Goal: Task Accomplishment & Management: Use online tool/utility

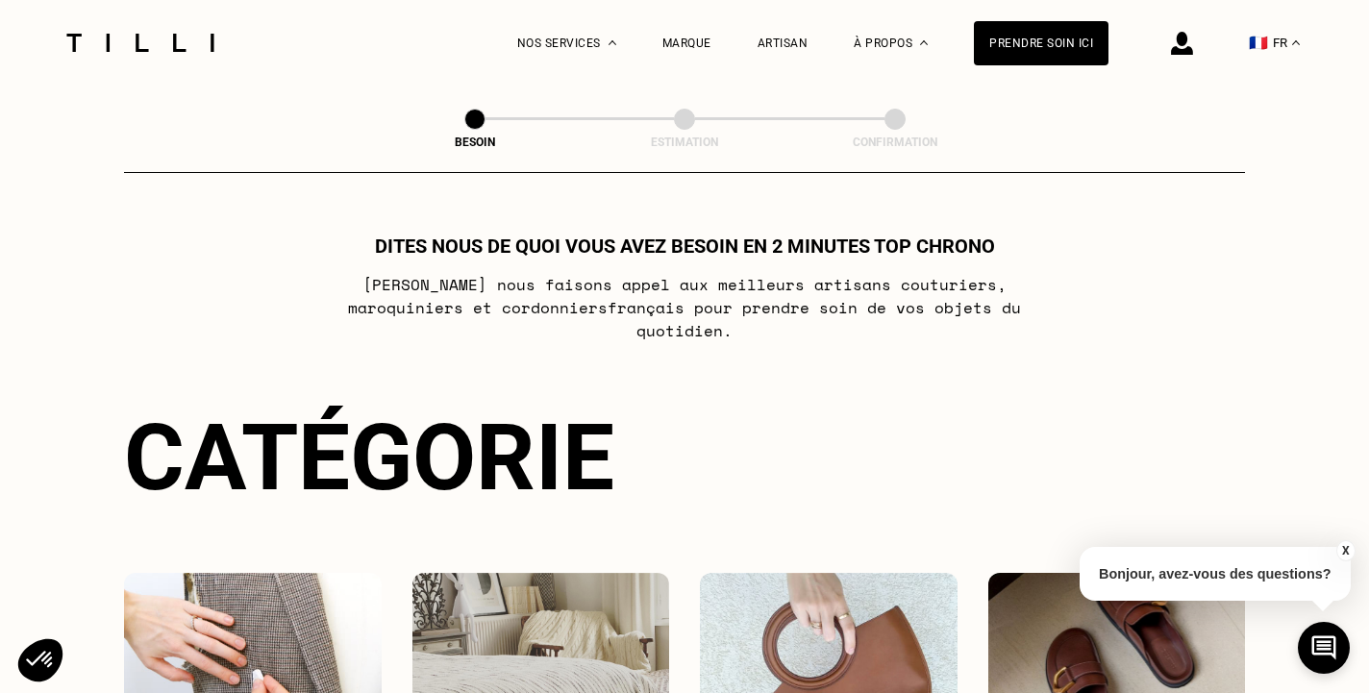
select select "FR"
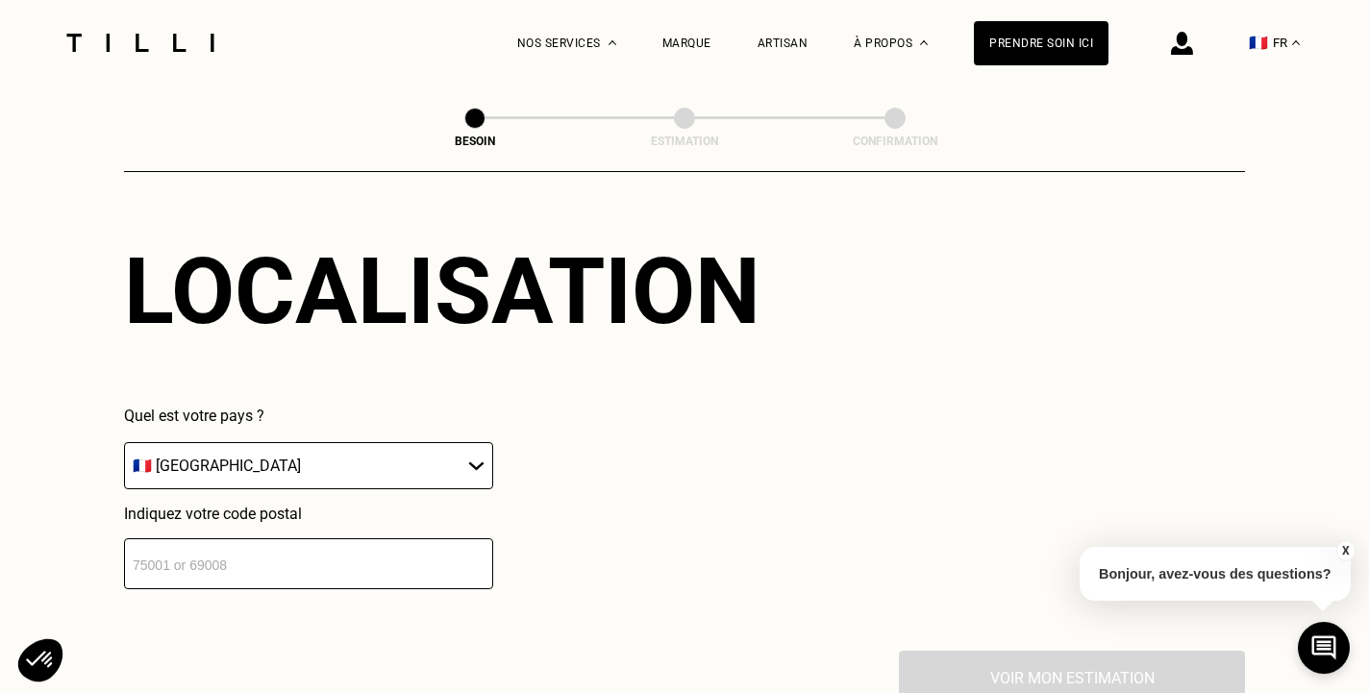
scroll to position [2655, 0]
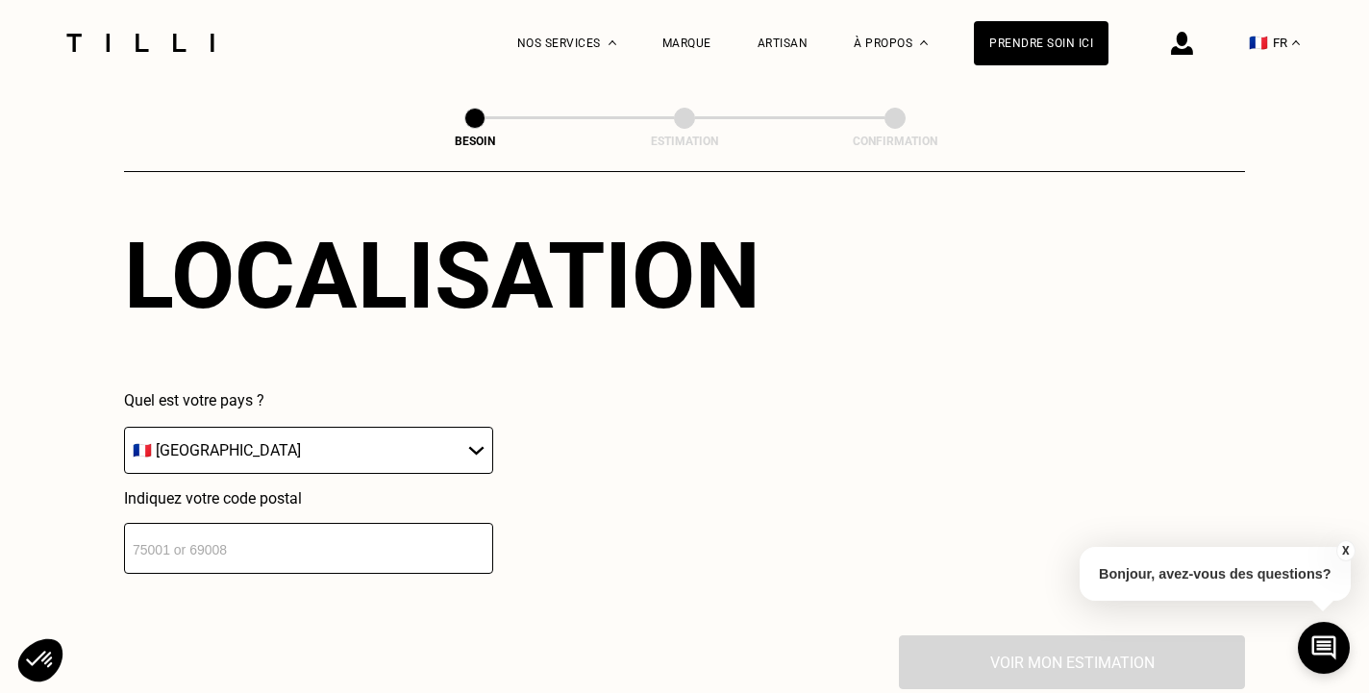
click at [124, 427] on select "🇩🇪 [GEOGRAPHIC_DATA] 🇦🇹 [GEOGRAPHIC_DATA] 🇧🇪 [GEOGRAPHIC_DATA] 🇧🇬 Bulgarie 🇨🇾 C…" at bounding box center [308, 450] width 369 height 47
click at [449, 546] on input "number" at bounding box center [308, 548] width 369 height 51
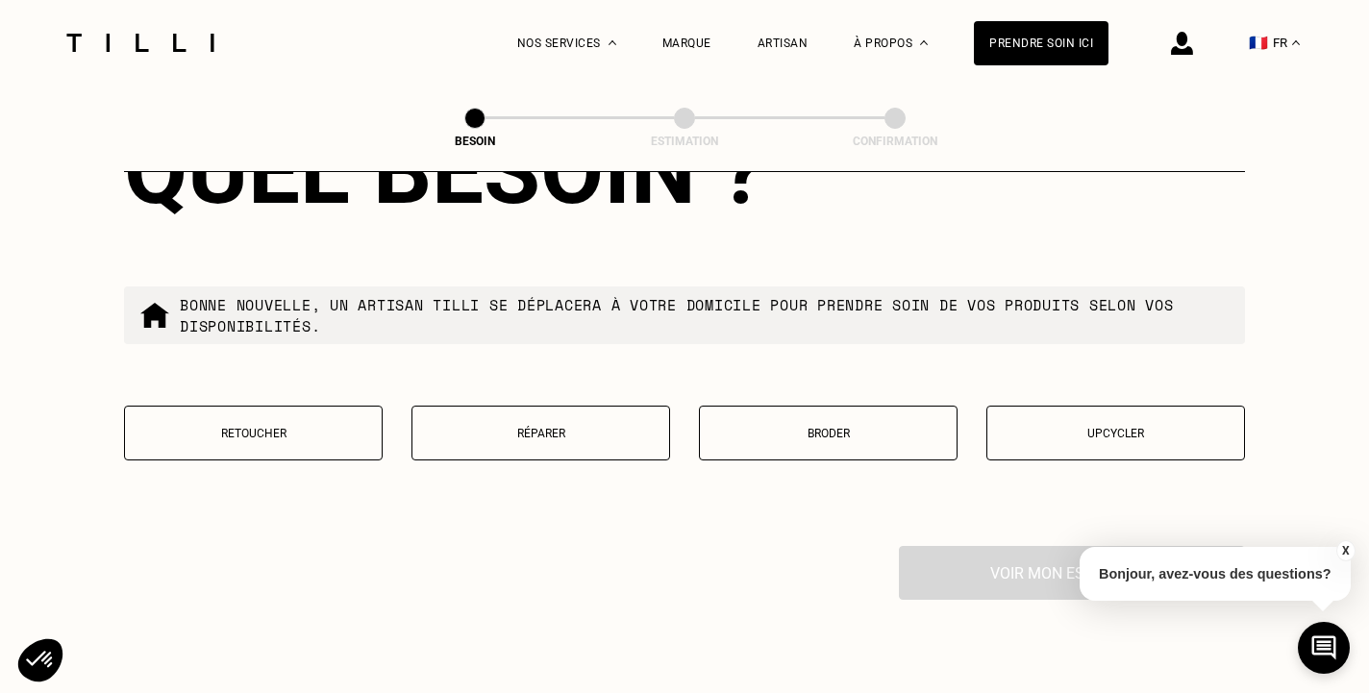
scroll to position [3237, 0]
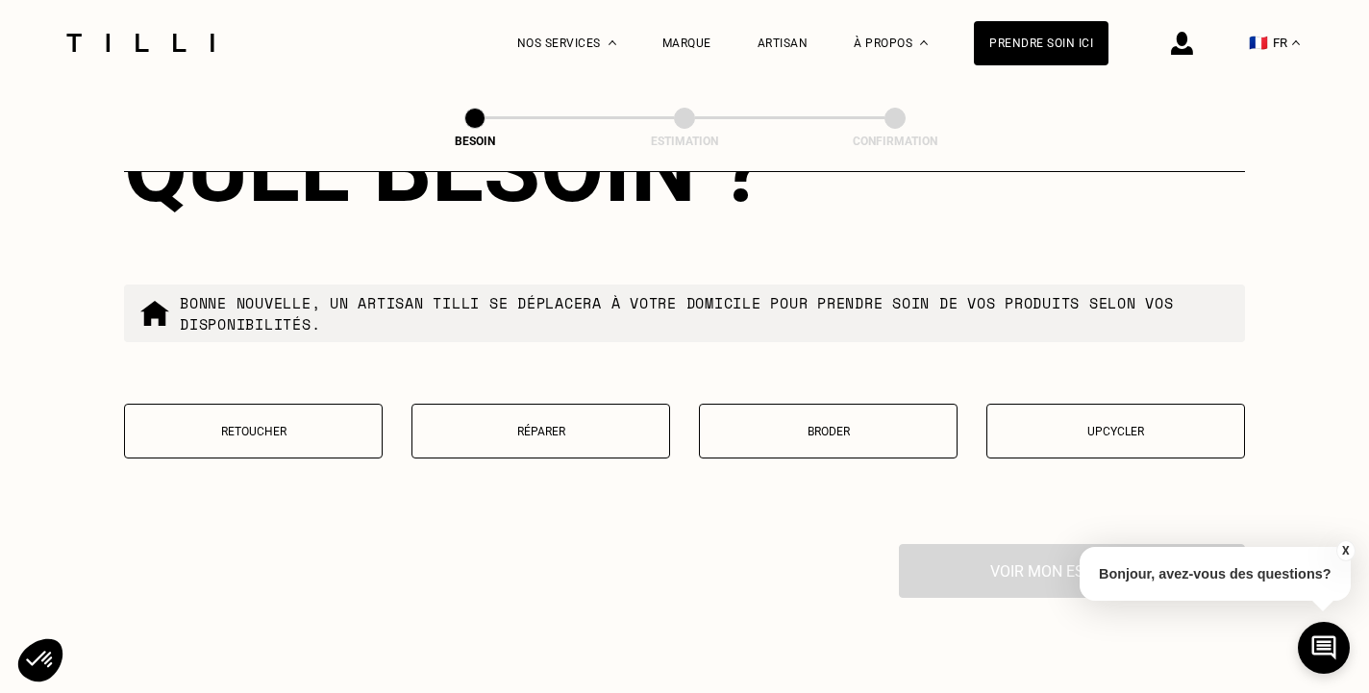
type input "92100"
click at [515, 425] on p "Réparer" at bounding box center [541, 431] width 238 height 13
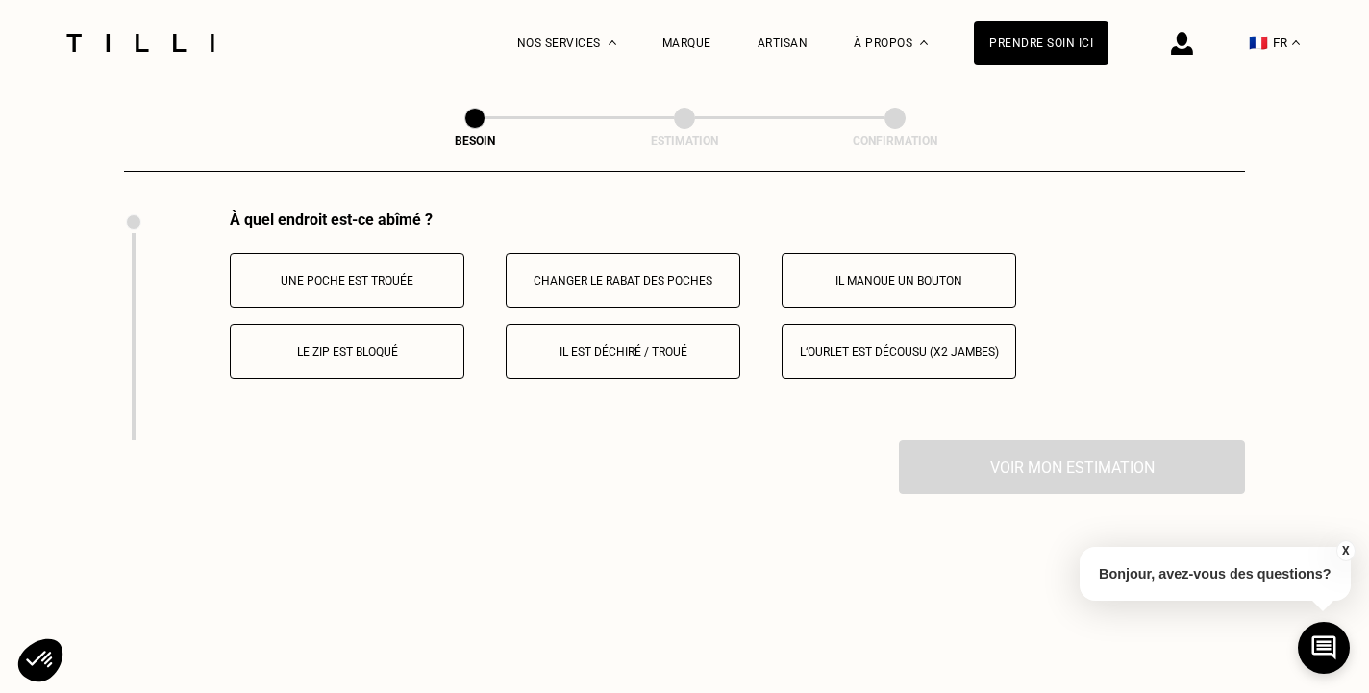
scroll to position [3578, 0]
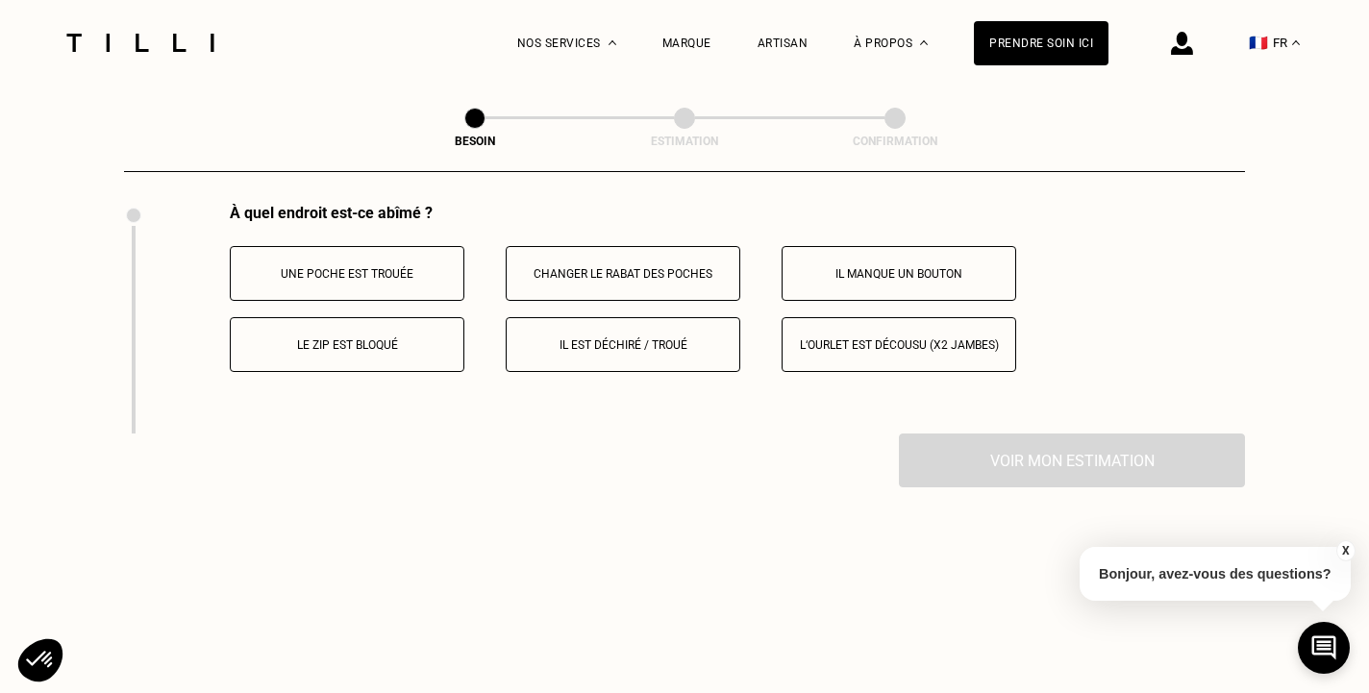
click at [564, 339] on button "Il est déchiré / troué" at bounding box center [623, 344] width 235 height 55
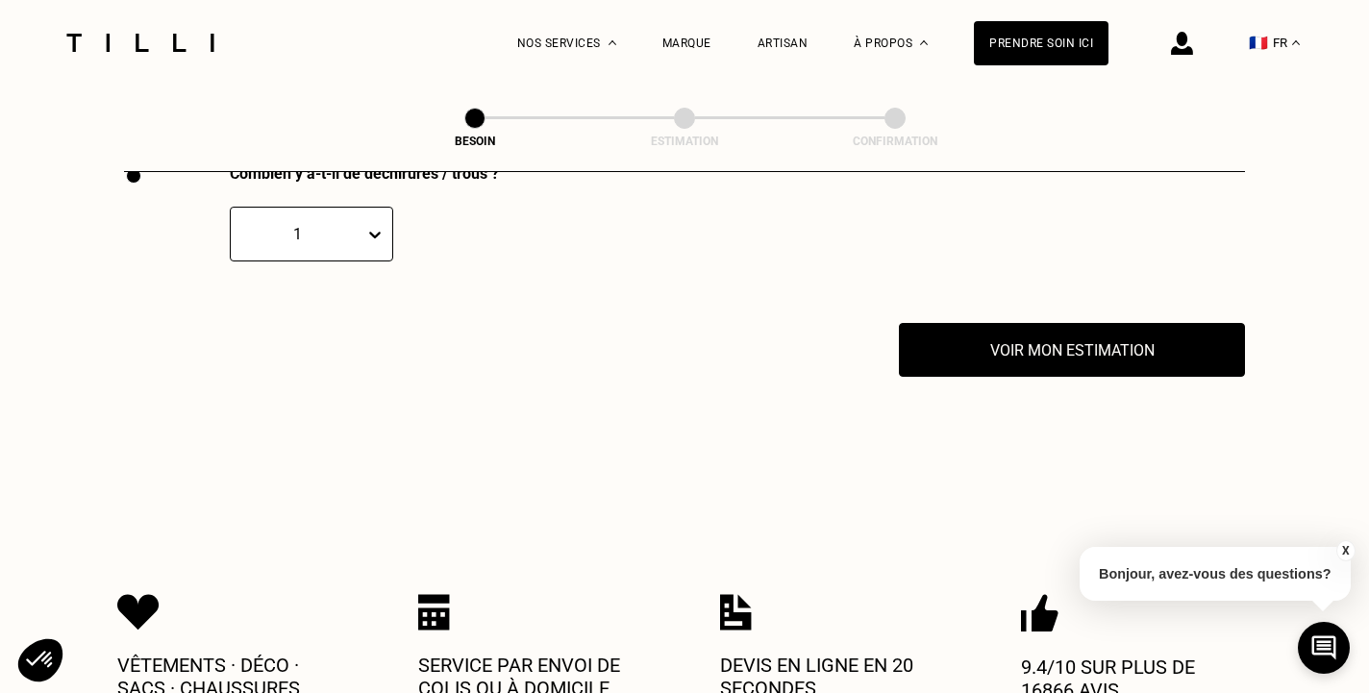
scroll to position [3846, 0]
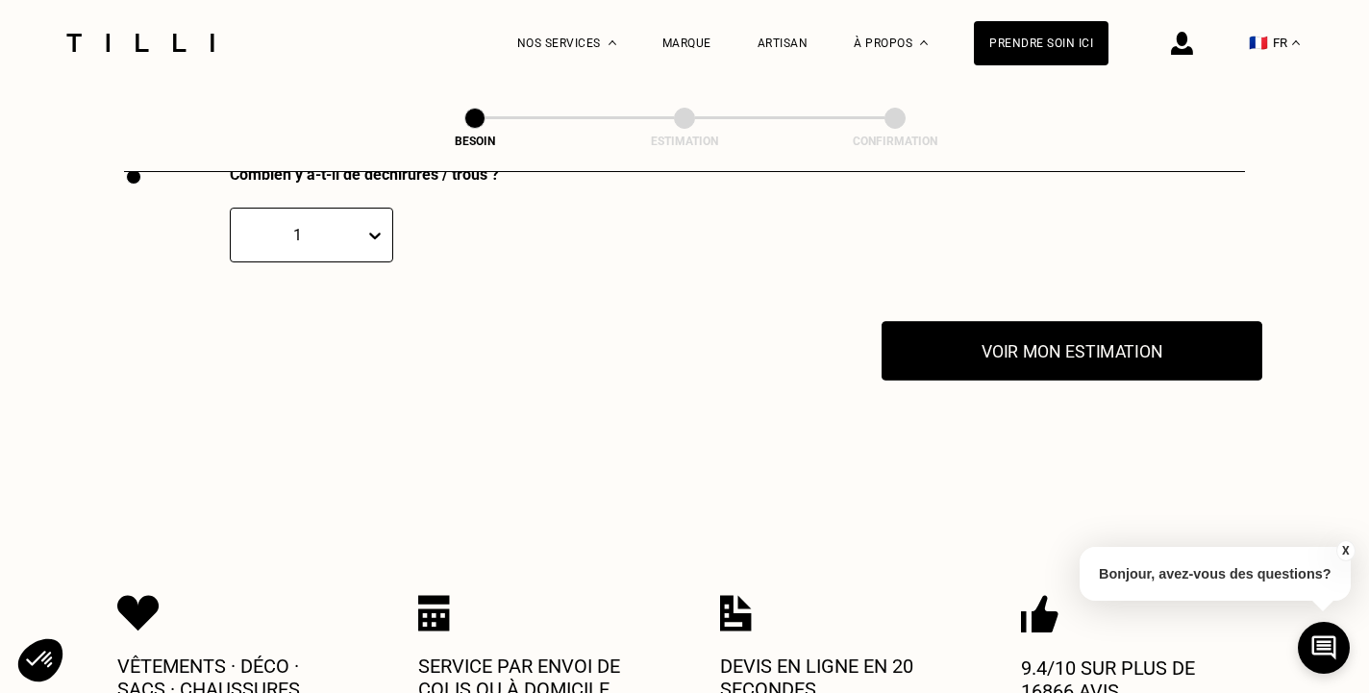
click at [994, 328] on button "Voir mon estimation" at bounding box center [1072, 351] width 381 height 60
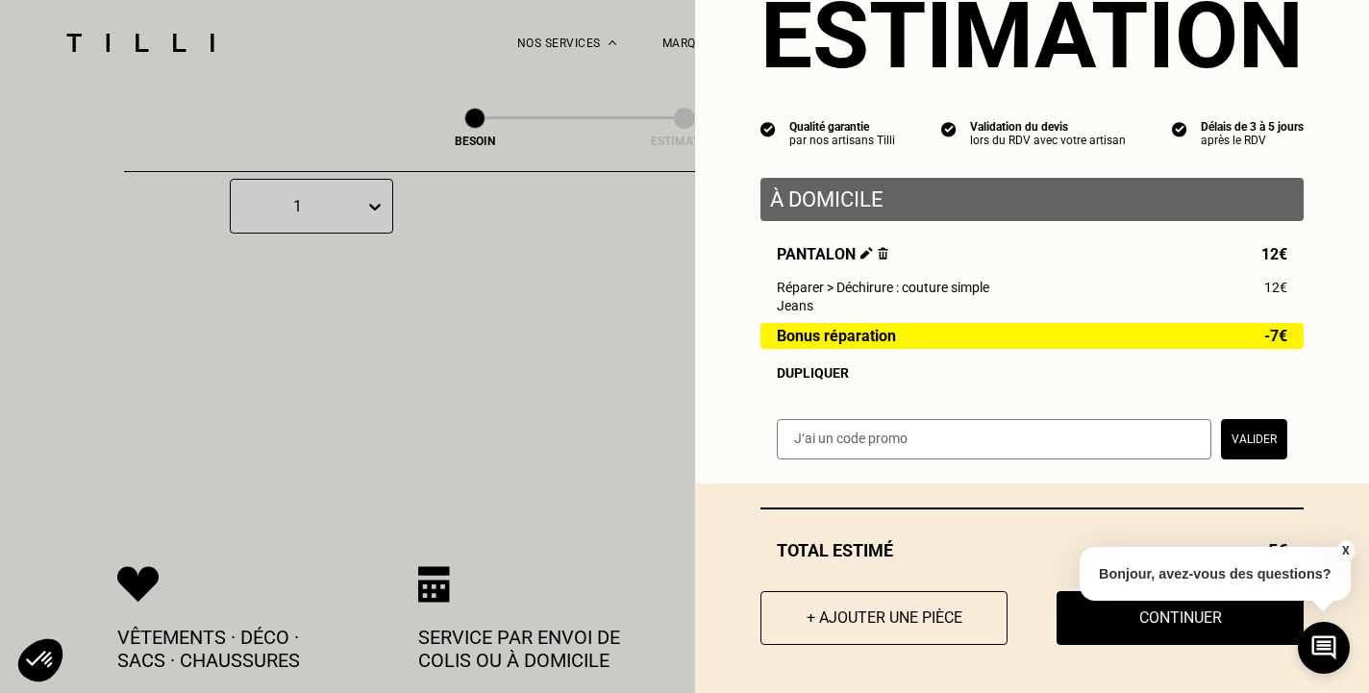
scroll to position [3874, 0]
click at [911, 447] on input "text" at bounding box center [994, 439] width 435 height 40
click at [1123, 451] on input "text" at bounding box center [994, 439] width 435 height 40
click at [906, 452] on input "text" at bounding box center [994, 439] width 435 height 40
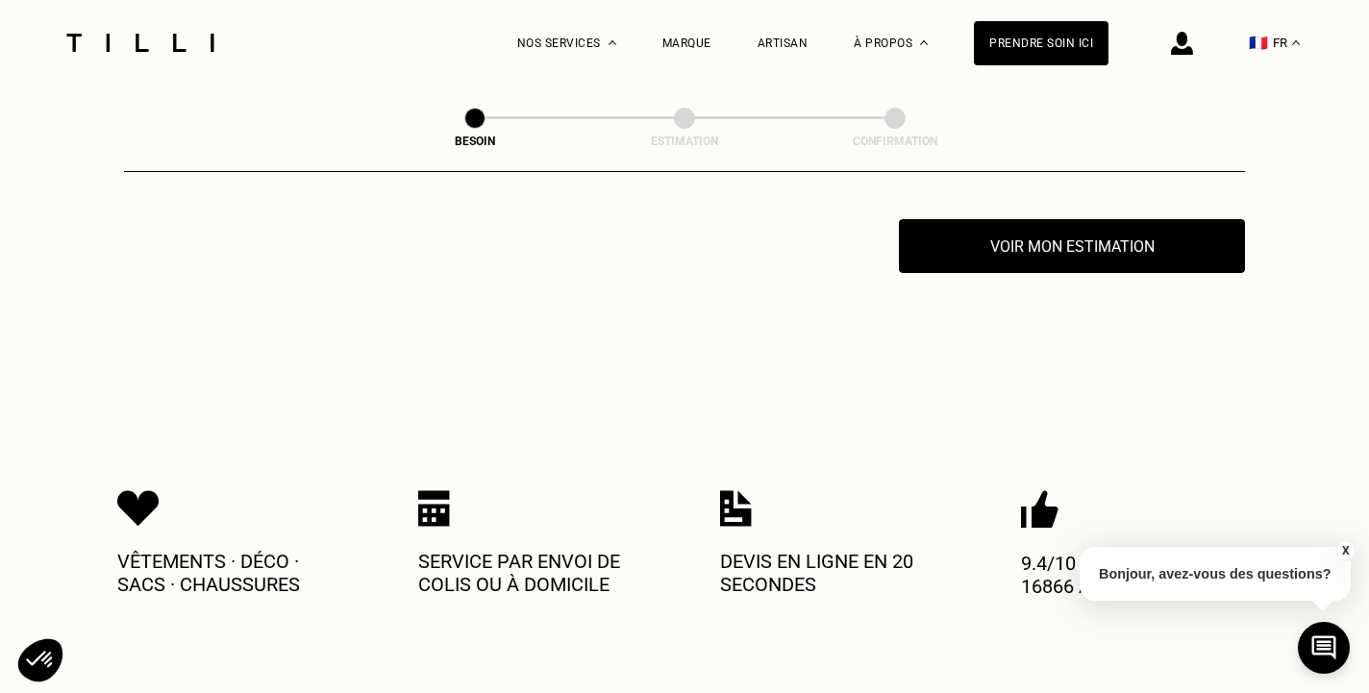
scroll to position [3887, 0]
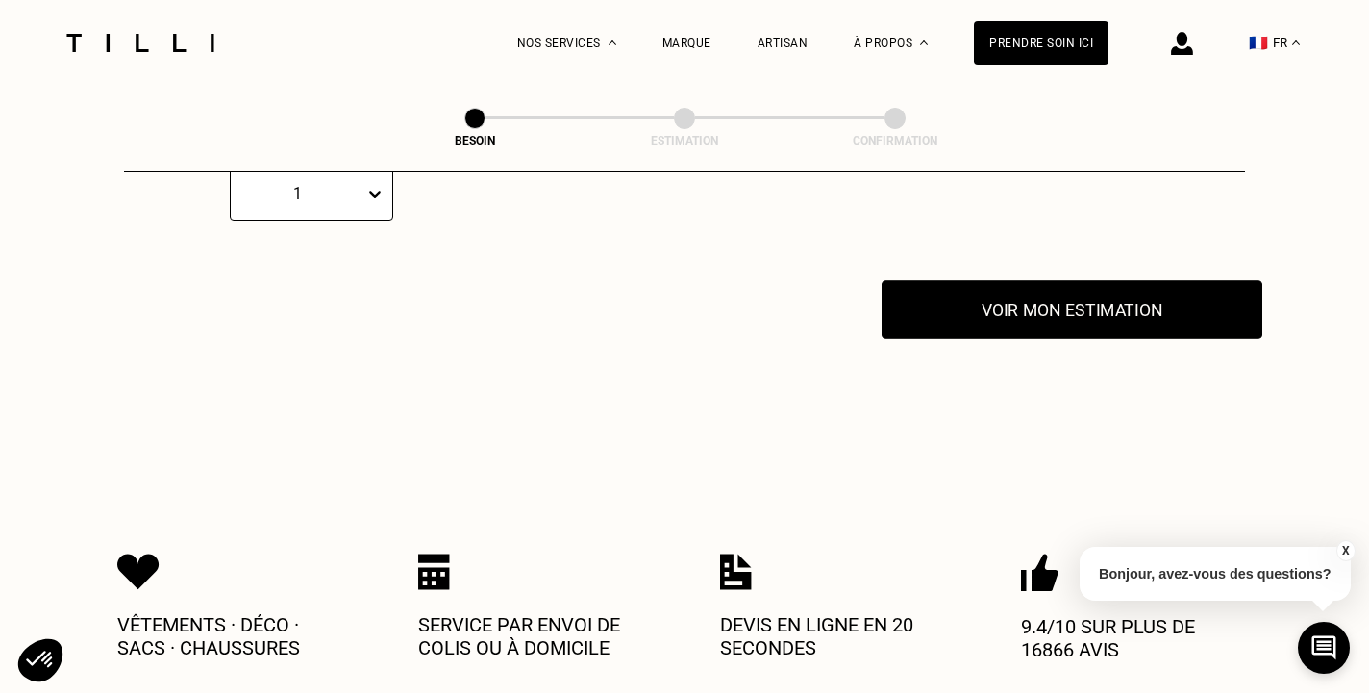
click at [938, 307] on button "Voir mon estimation" at bounding box center [1072, 310] width 381 height 60
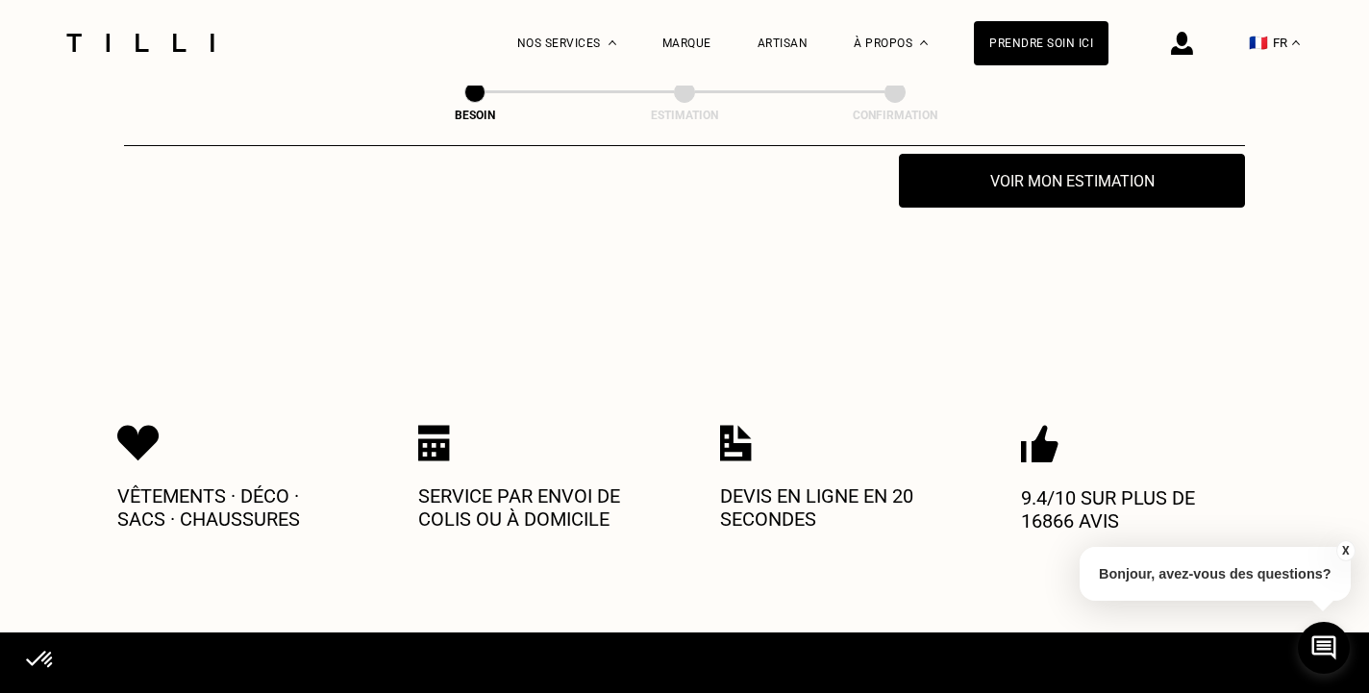
scroll to position [4013, 0]
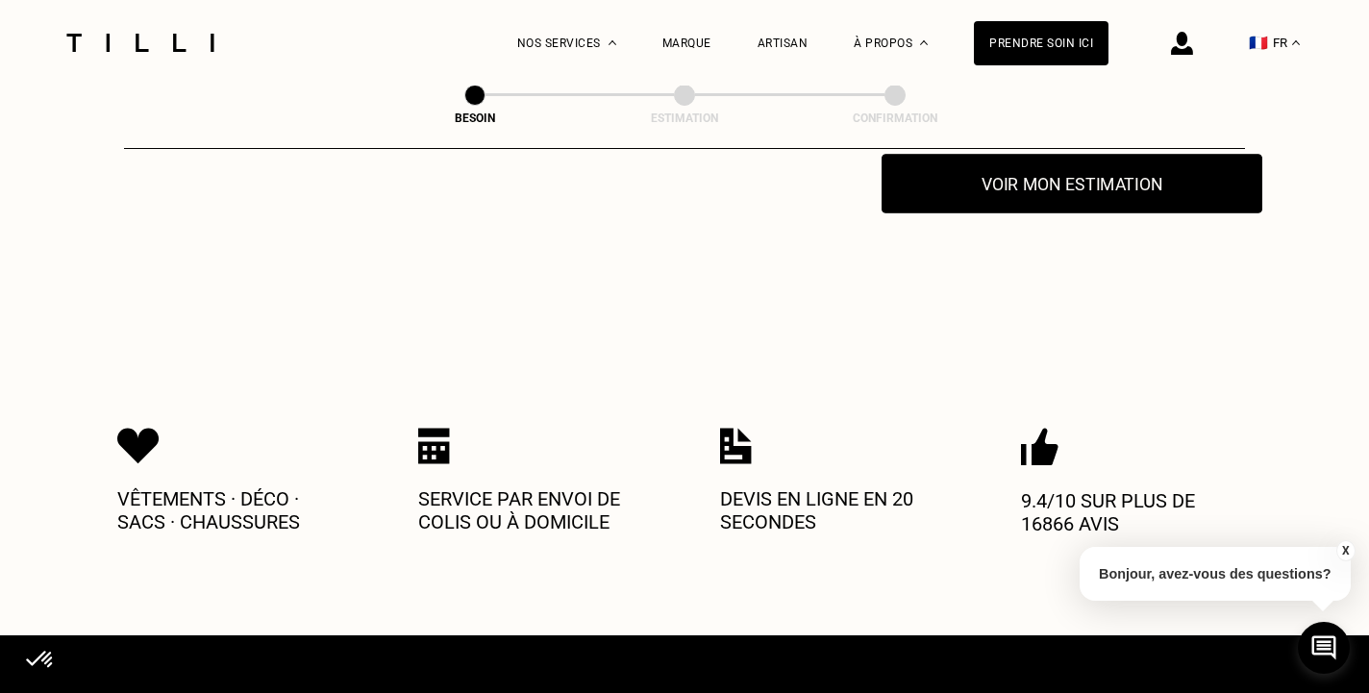
click at [941, 182] on button "Voir mon estimation" at bounding box center [1072, 184] width 381 height 60
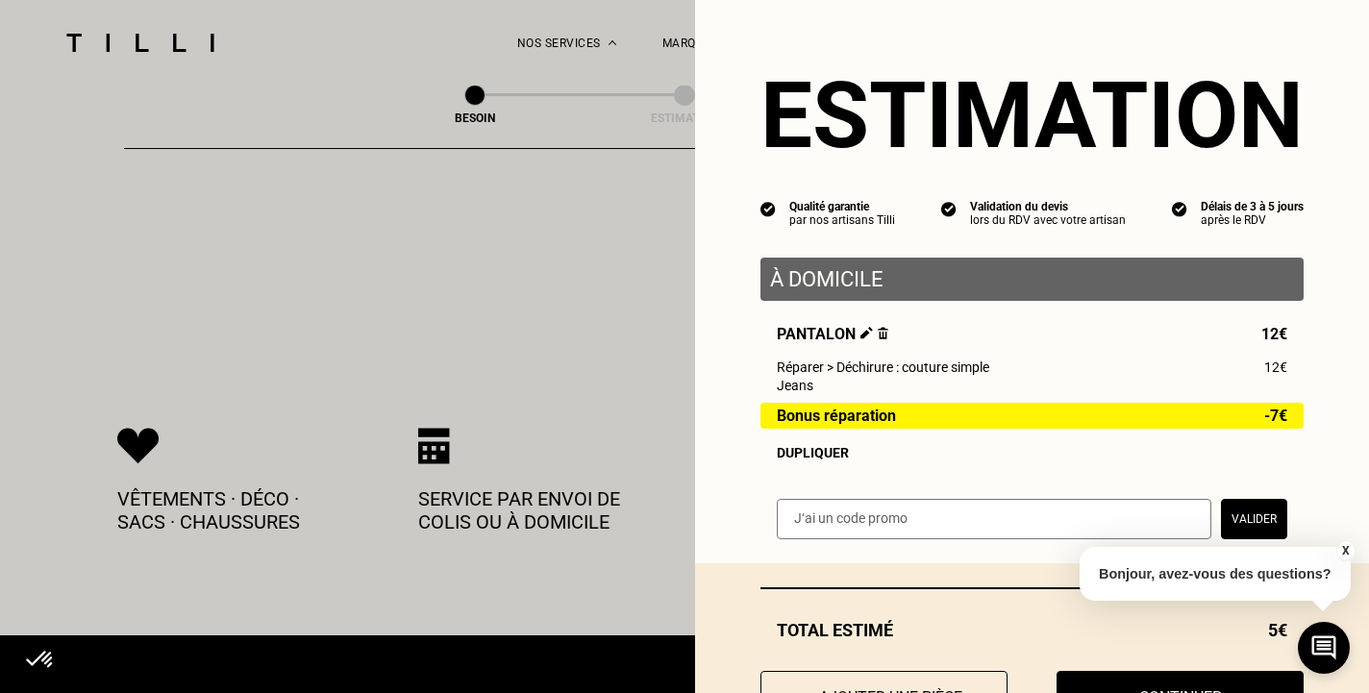
click at [866, 336] on img at bounding box center [867, 333] width 13 height 13
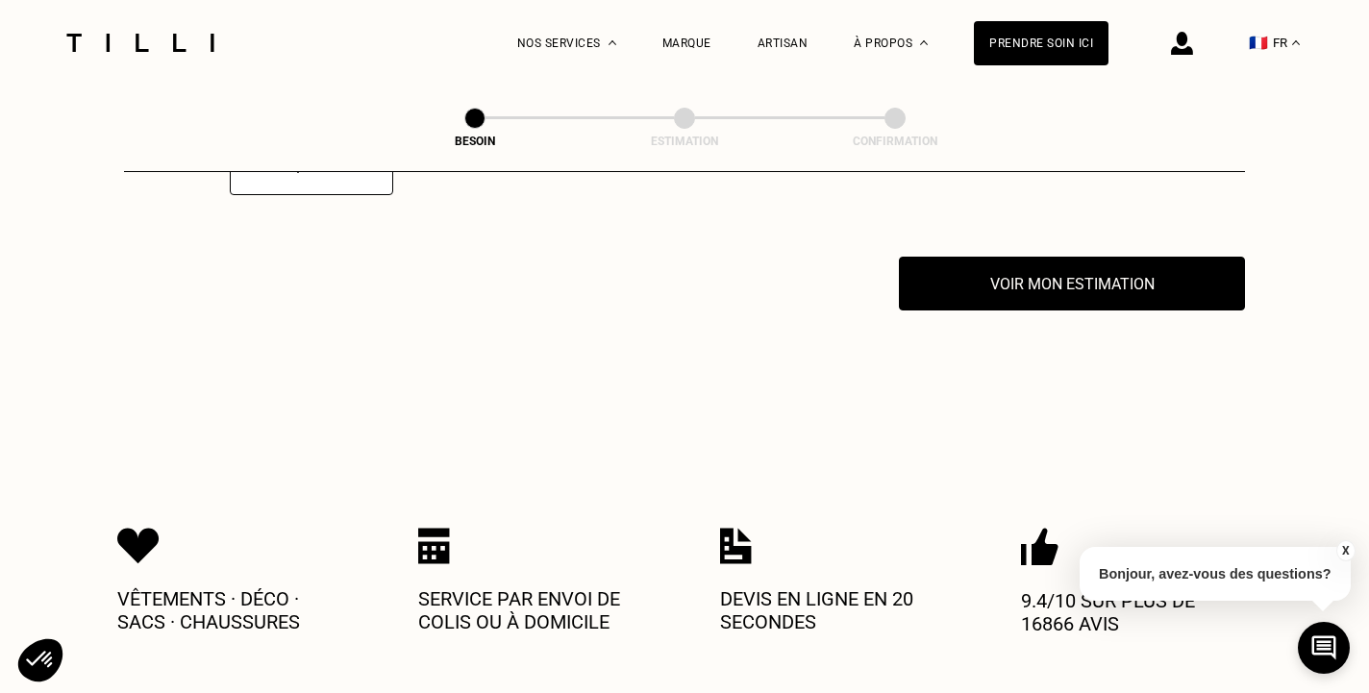
scroll to position [3919, 0]
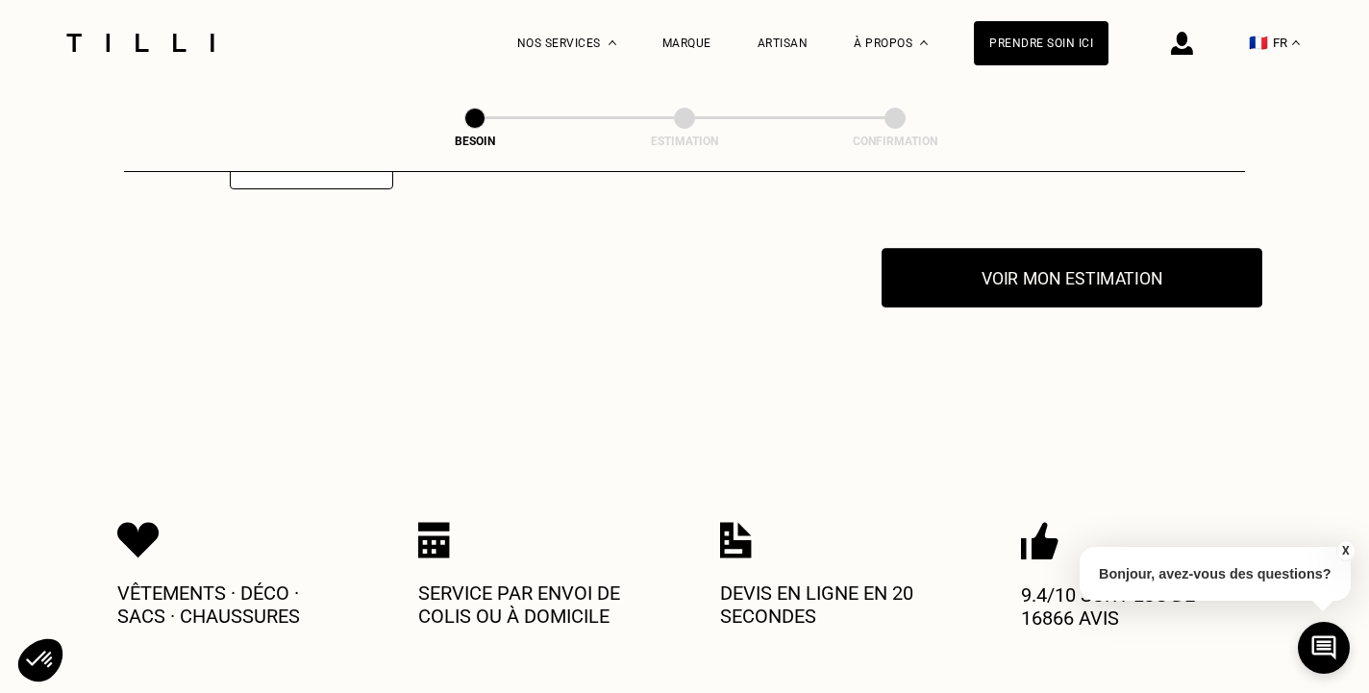
click at [972, 285] on button "Voir mon estimation" at bounding box center [1072, 278] width 381 height 60
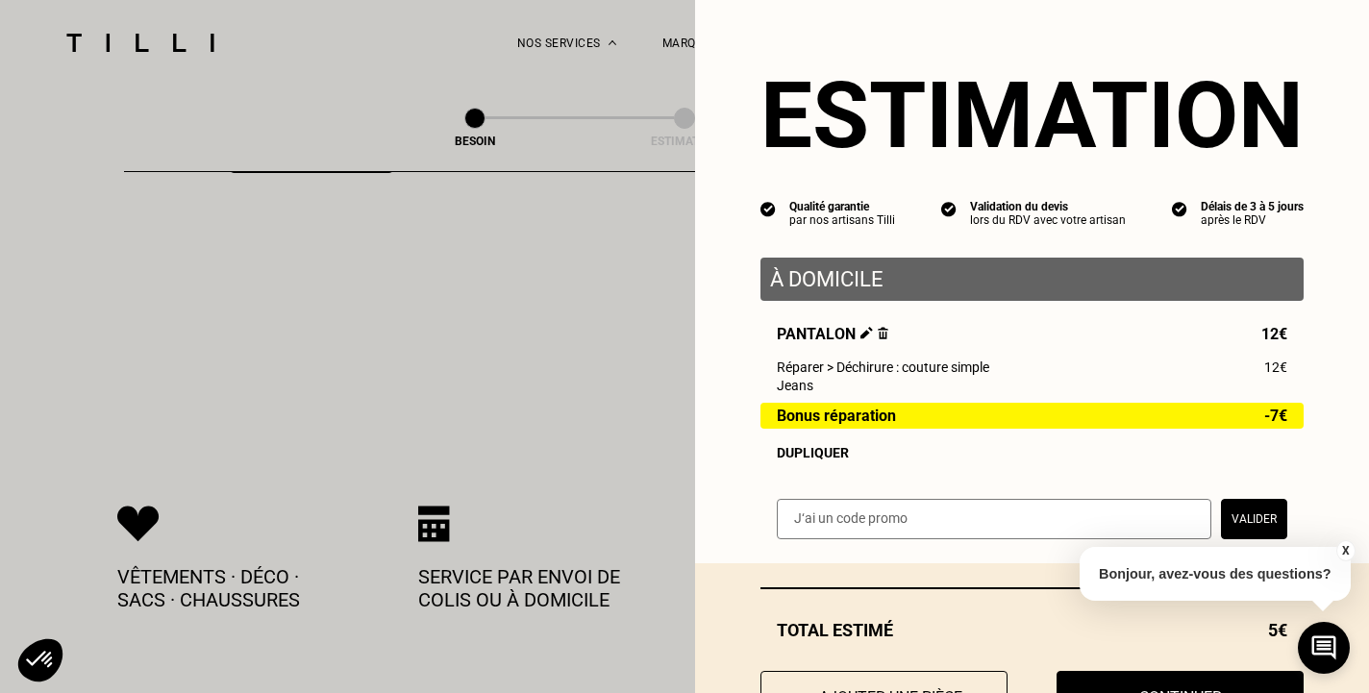
scroll to position [84, 0]
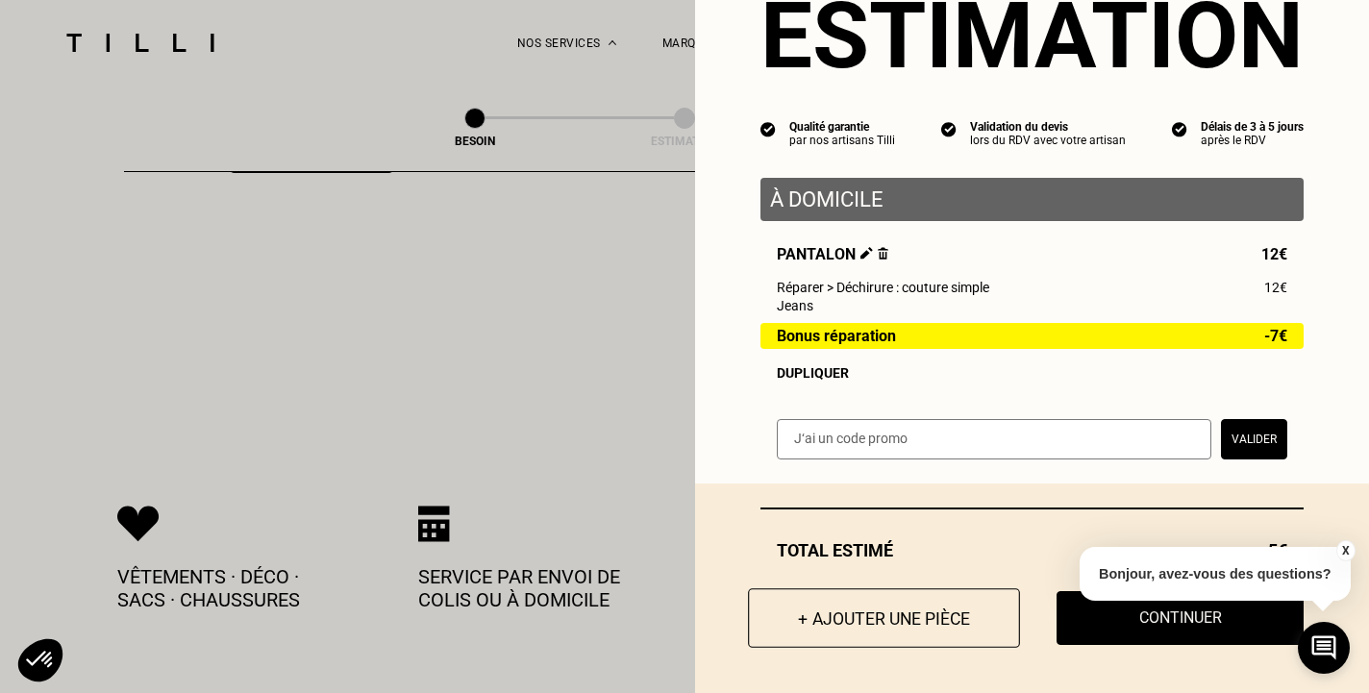
click at [882, 629] on button "+ Ajouter une pièce" at bounding box center [884, 619] width 272 height 60
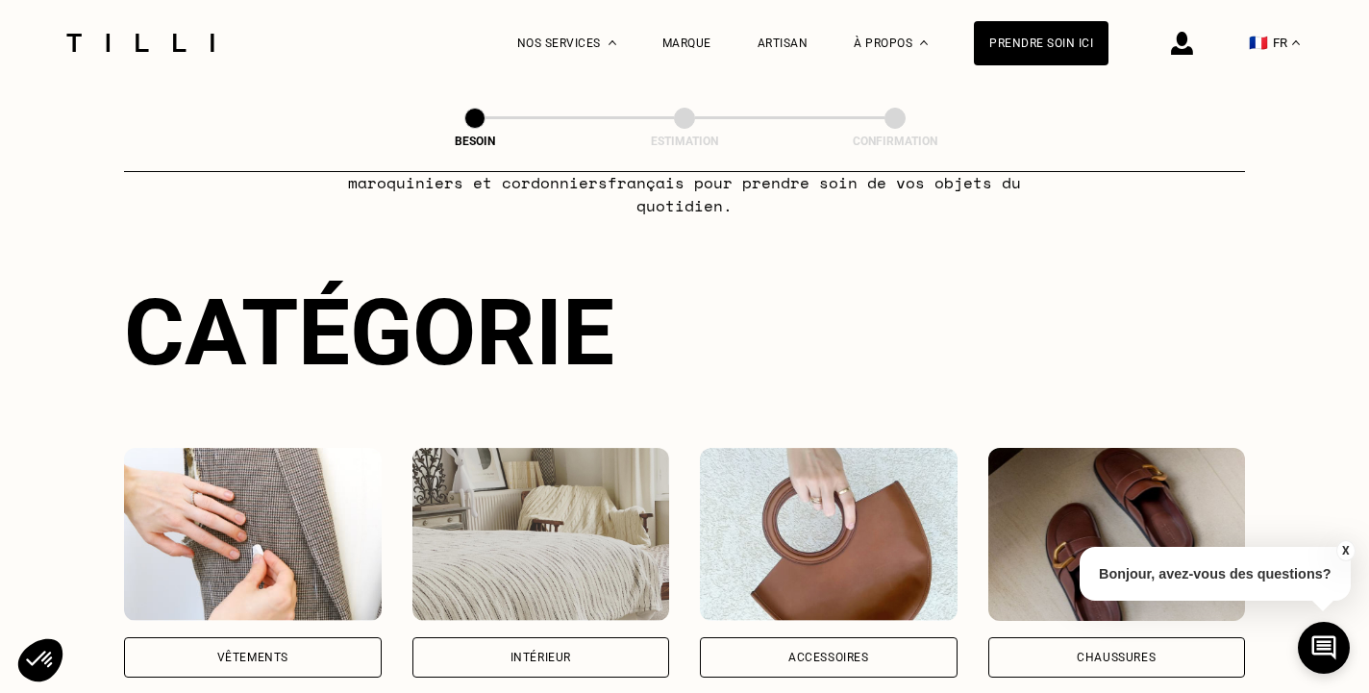
scroll to position [122, 0]
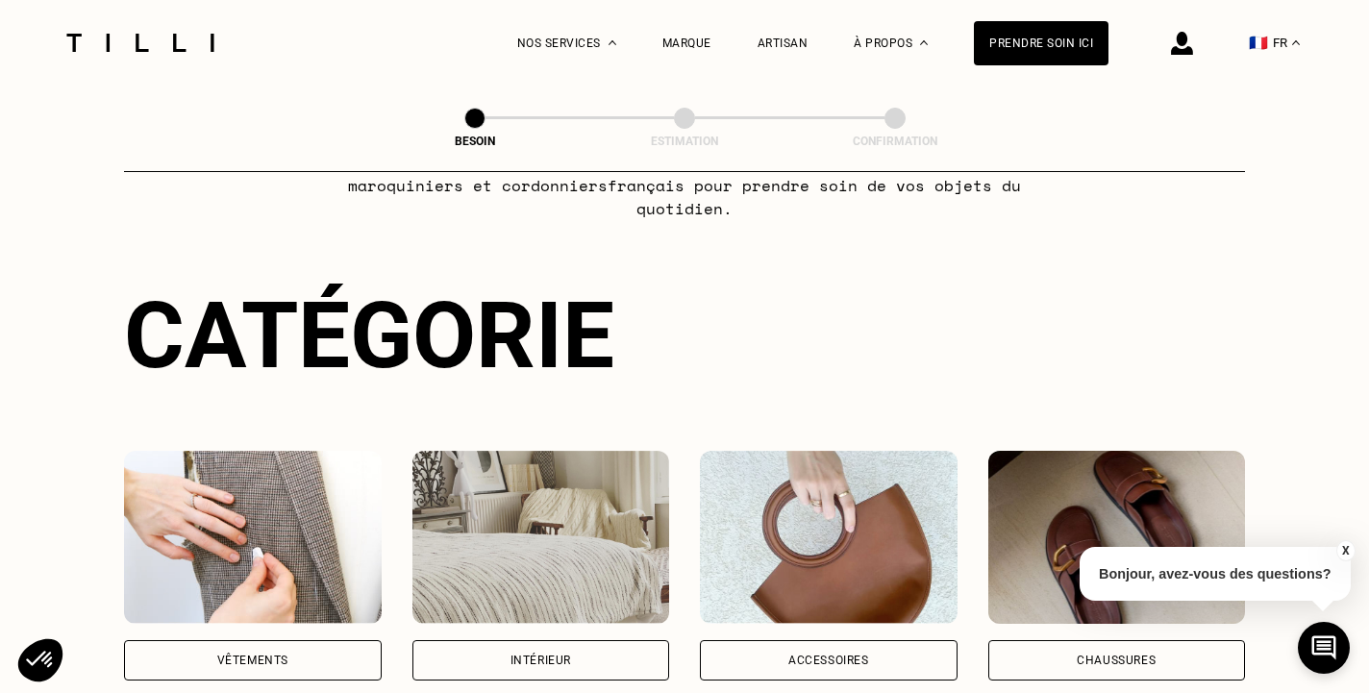
click at [249, 641] on div "Vêtements" at bounding box center [253, 661] width 258 height 40
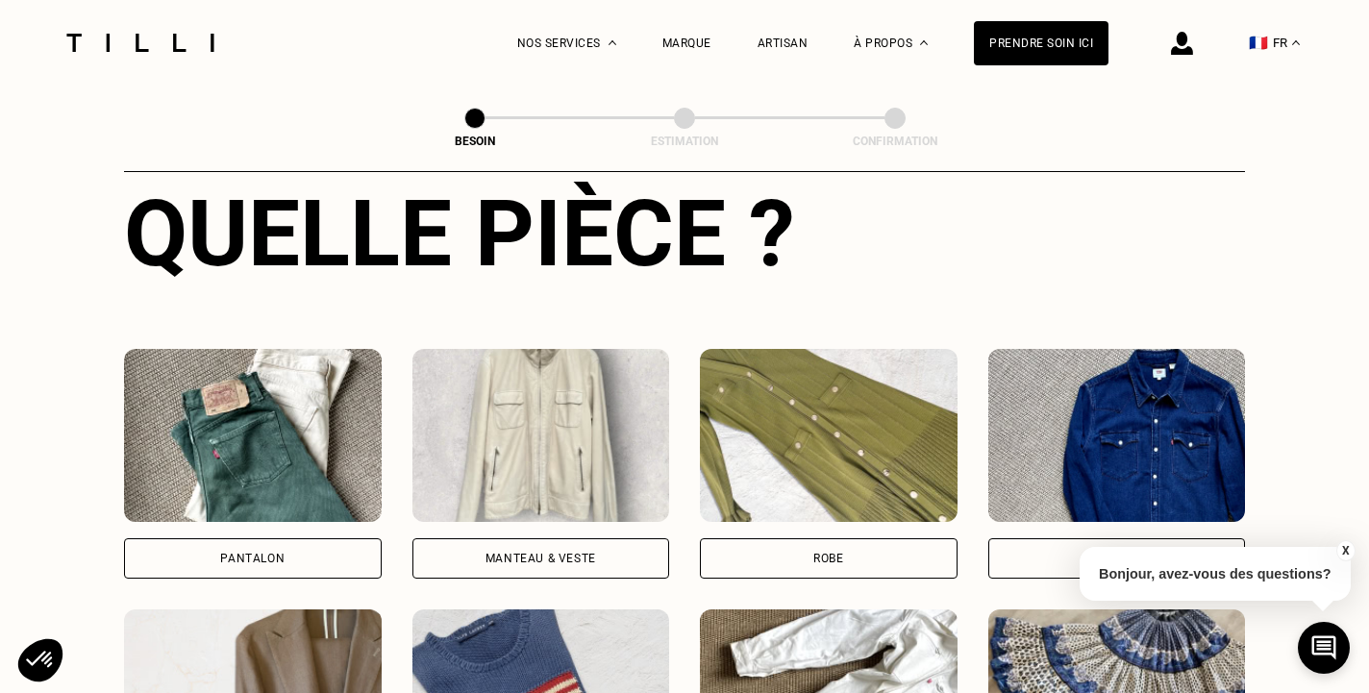
scroll to position [755, 0]
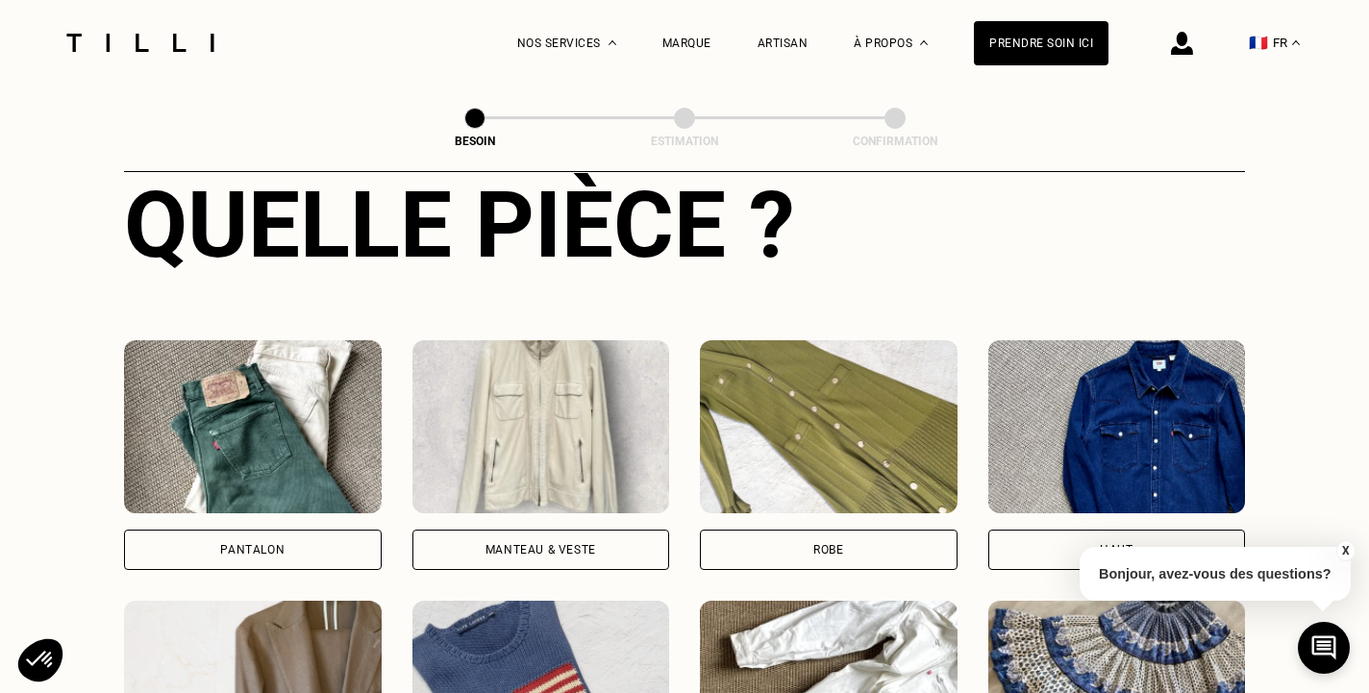
click at [233, 543] on div "Pantalon" at bounding box center [253, 550] width 258 height 40
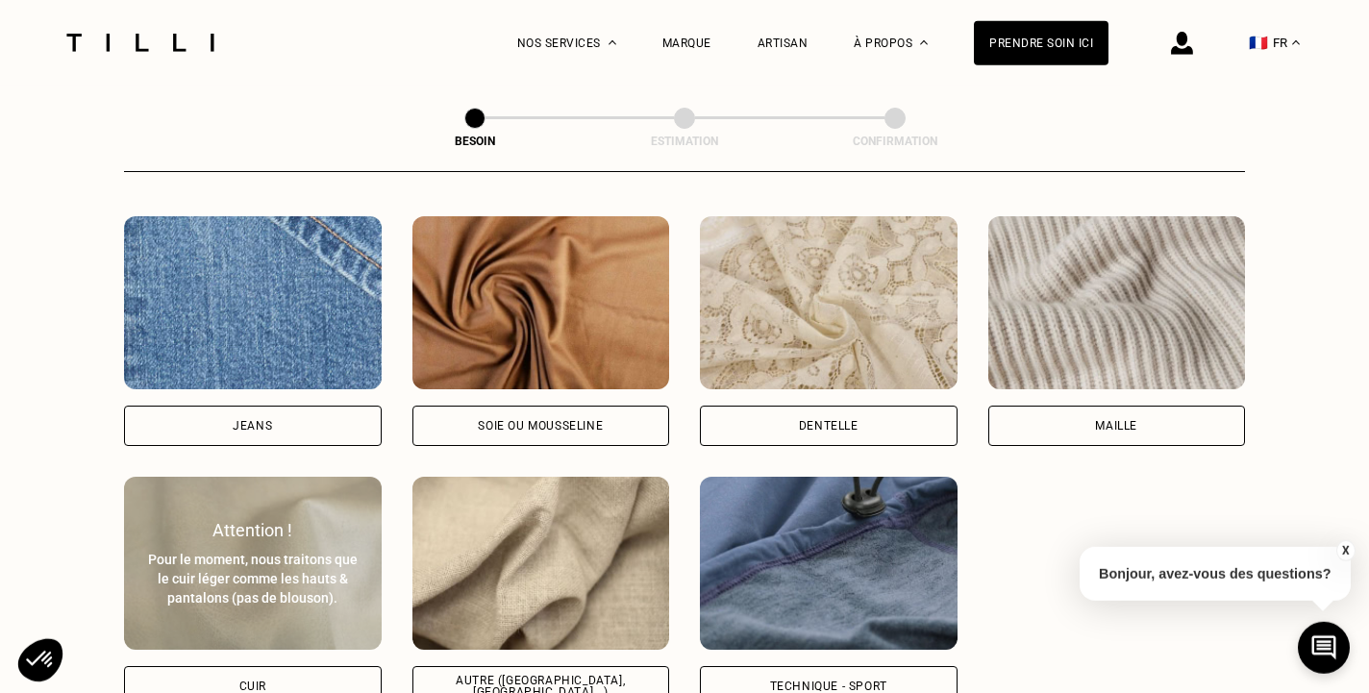
scroll to position [2049, 0]
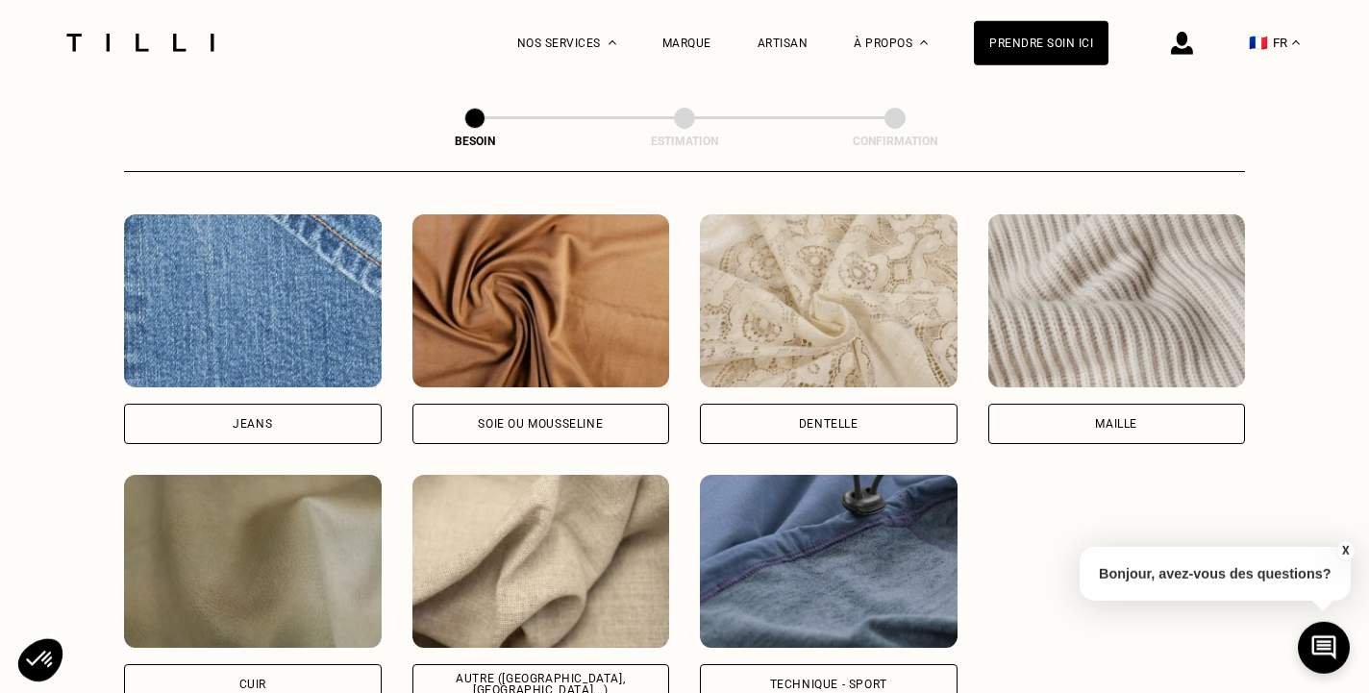
click at [213, 404] on div "Jeans" at bounding box center [253, 424] width 258 height 40
select select "FR"
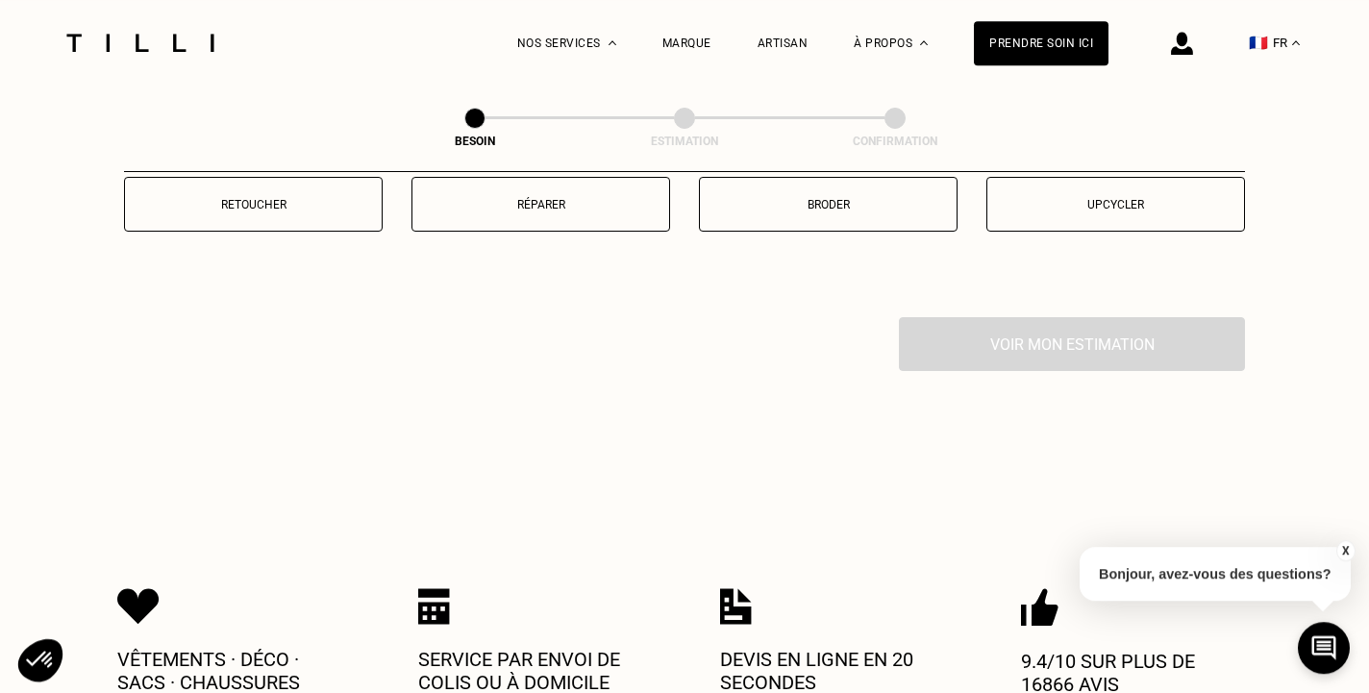
scroll to position [3465, 0]
click at [536, 199] on button "Réparer" at bounding box center [541, 203] width 259 height 55
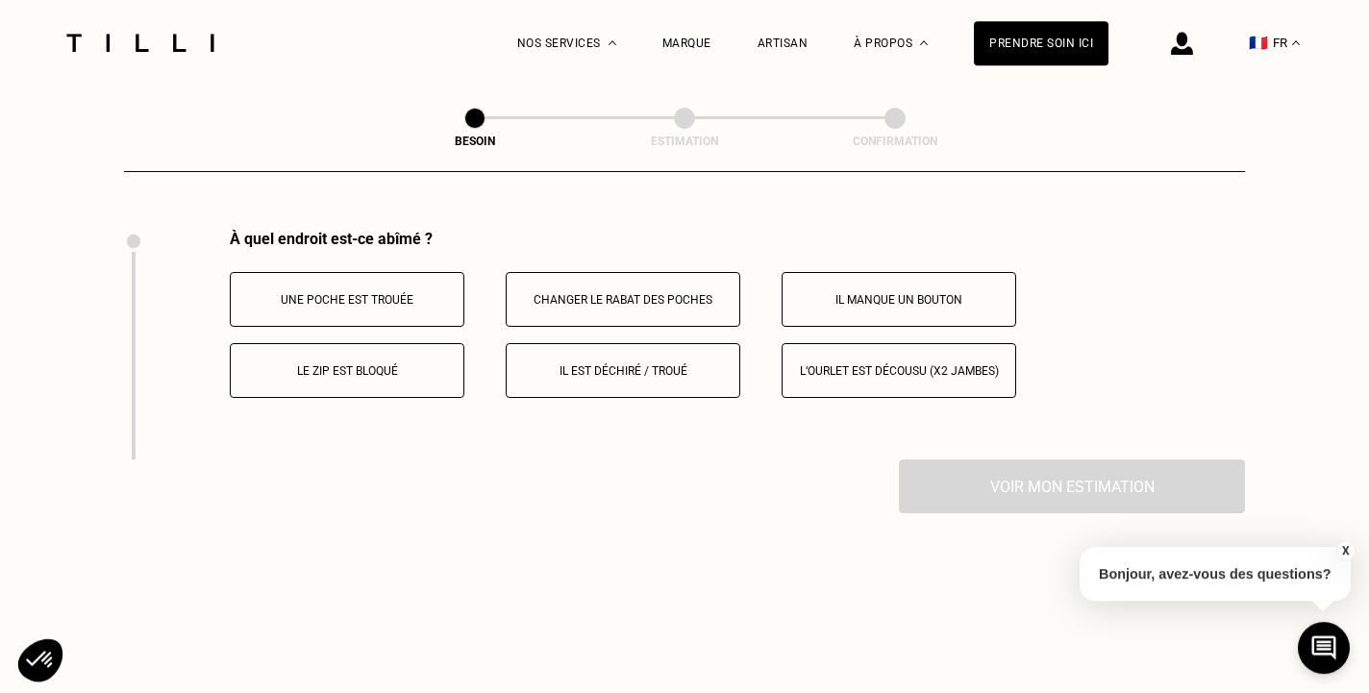
scroll to position [3553, 0]
click at [590, 369] on button "Il est déchiré / troué" at bounding box center [623, 369] width 235 height 55
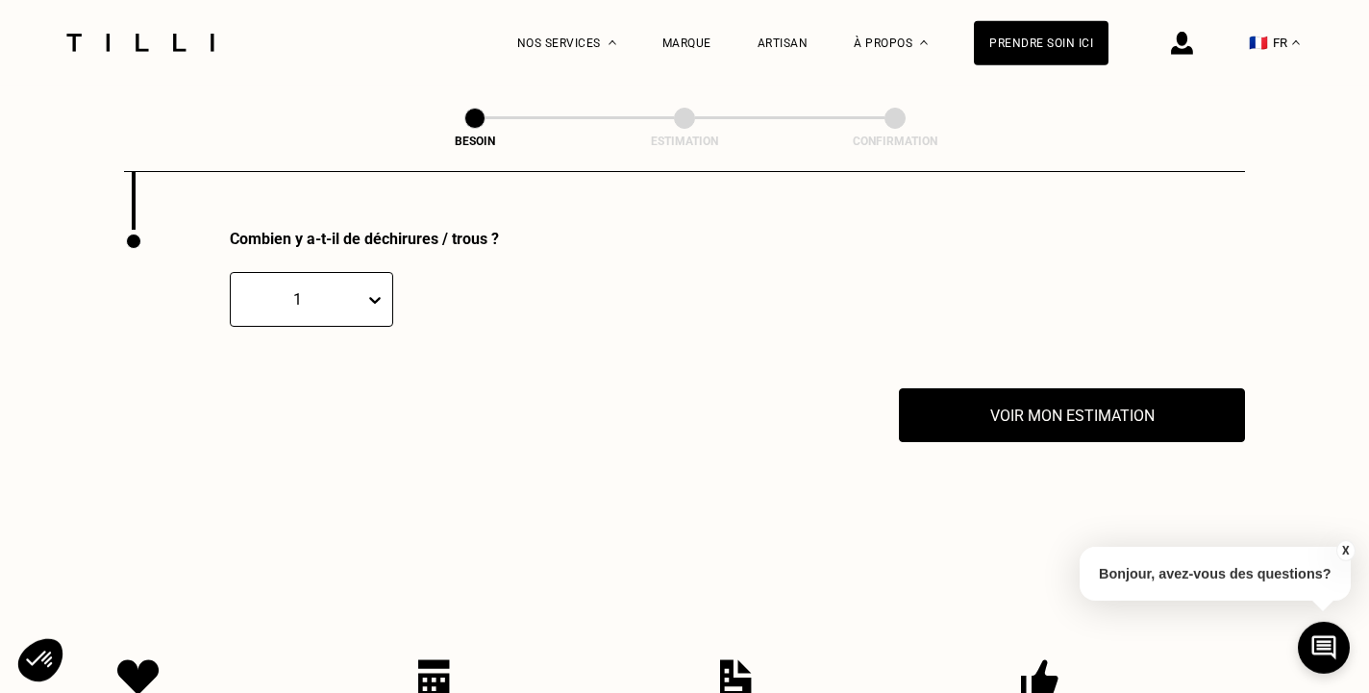
scroll to position [3782, 0]
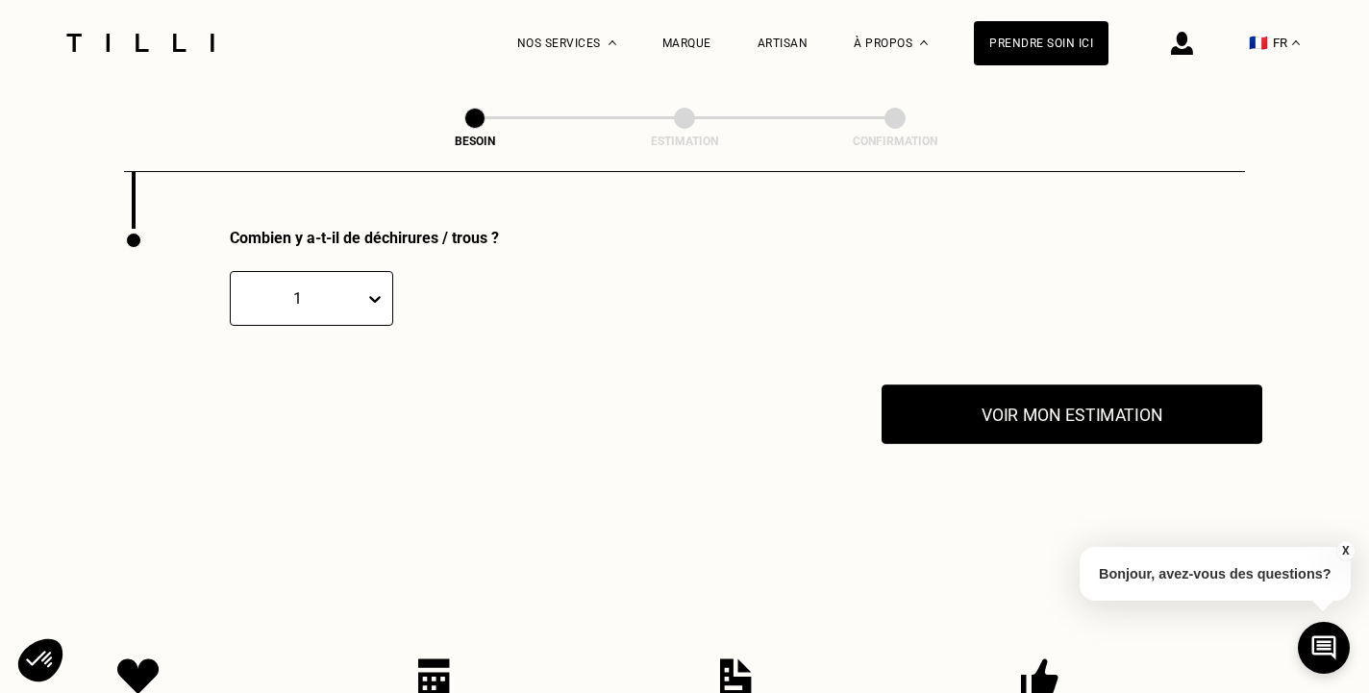
click at [929, 417] on button "Voir mon estimation" at bounding box center [1072, 415] width 381 height 60
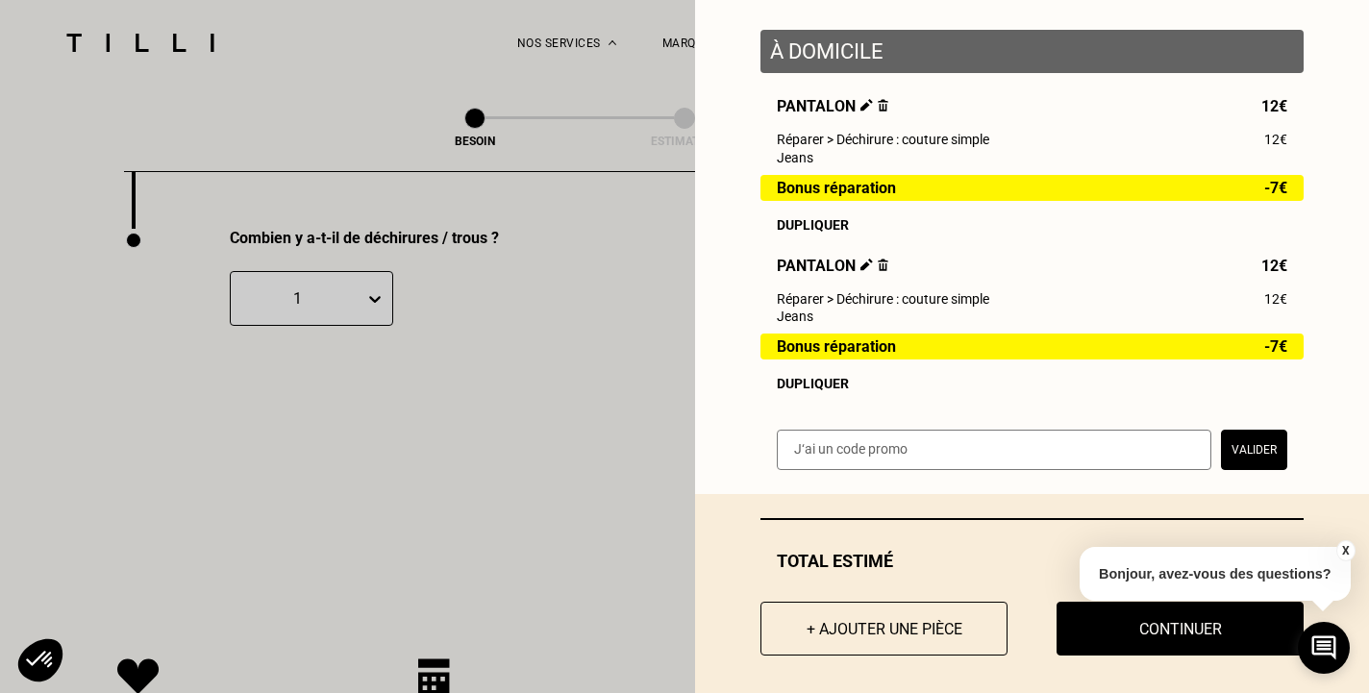
scroll to position [244, 0]
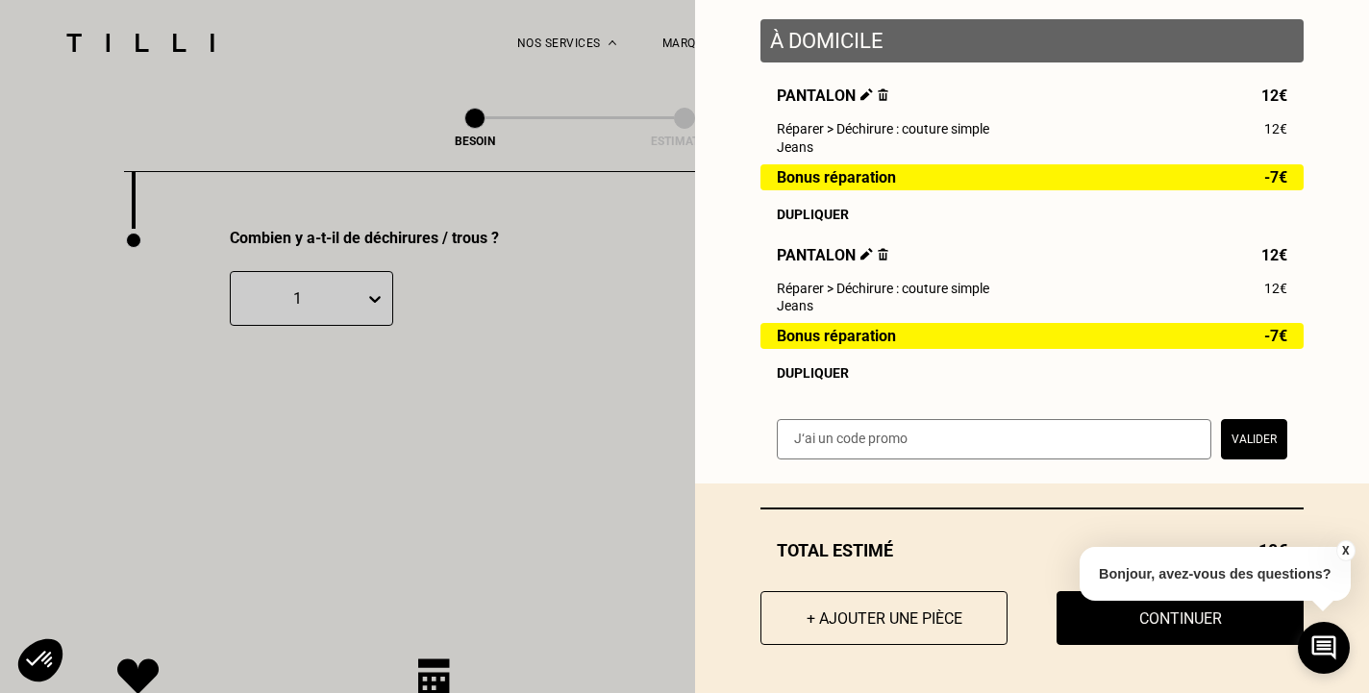
click at [823, 375] on div "Dupliquer" at bounding box center [1032, 372] width 511 height 15
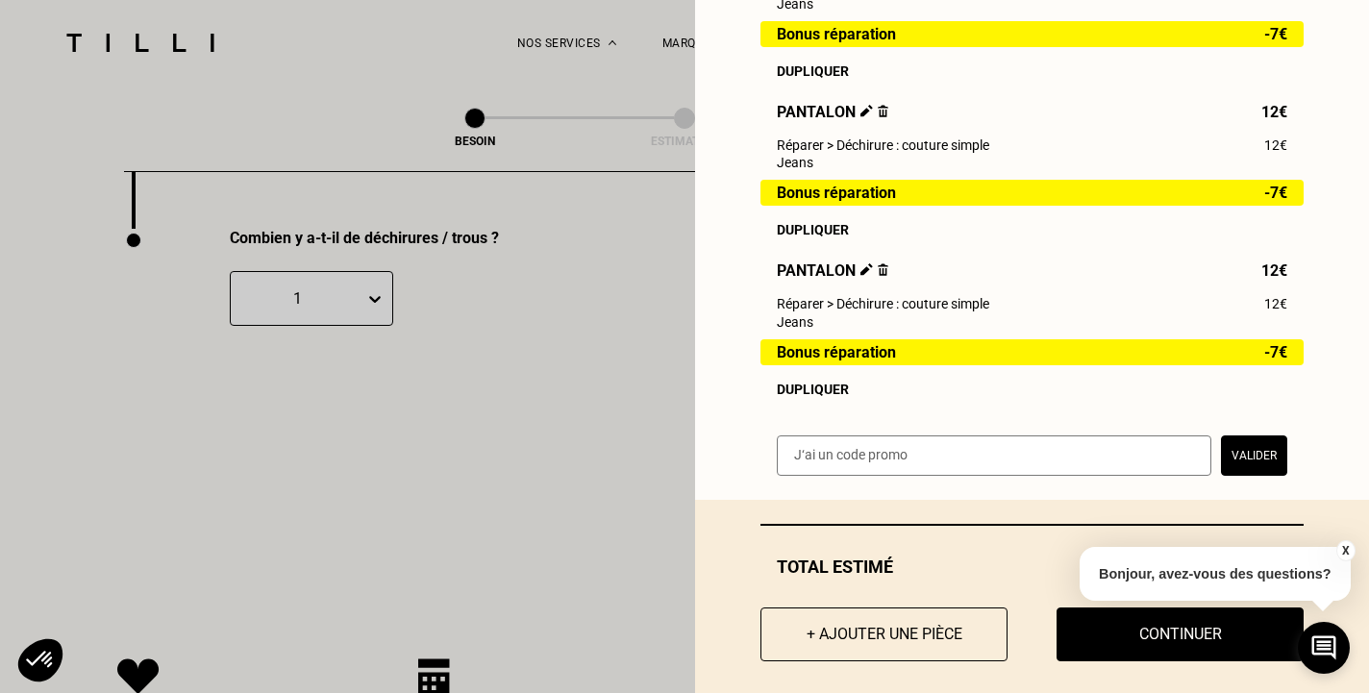
scroll to position [383, 0]
